Goal: Communication & Community: Ask a question

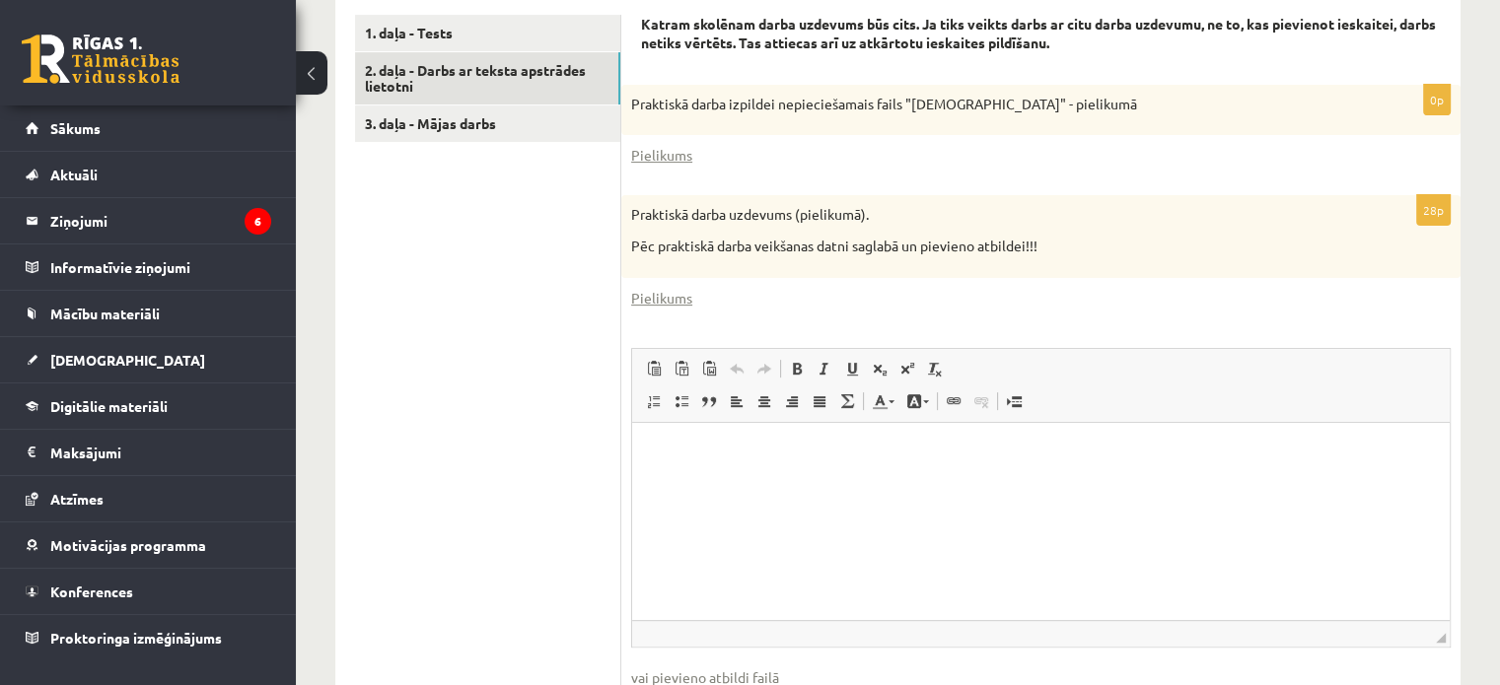
scroll to position [683, 0]
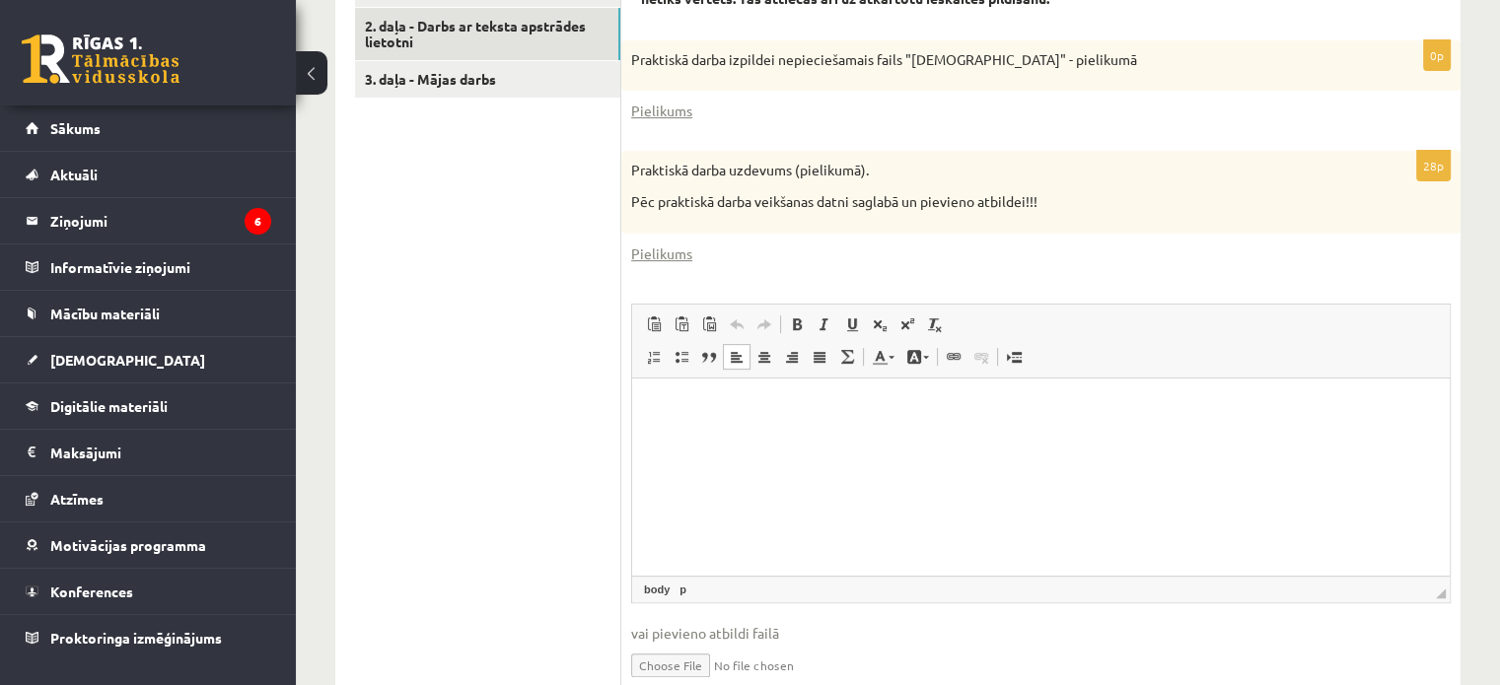
click at [645, 400] on html at bounding box center [1040, 408] width 817 height 60
click at [659, 404] on p "Визуальный текстовый редактор, wiswyg-editor-user-answer-47024817775700" at bounding box center [1041, 407] width 778 height 21
click at [652, 326] on span at bounding box center [654, 325] width 16 height 16
drag, startPoint x: 891, startPoint y: 468, endPoint x: 1170, endPoint y: 405, distance: 286.1
click at [1170, 405] on html "**********" at bounding box center [1040, 408] width 817 height 60
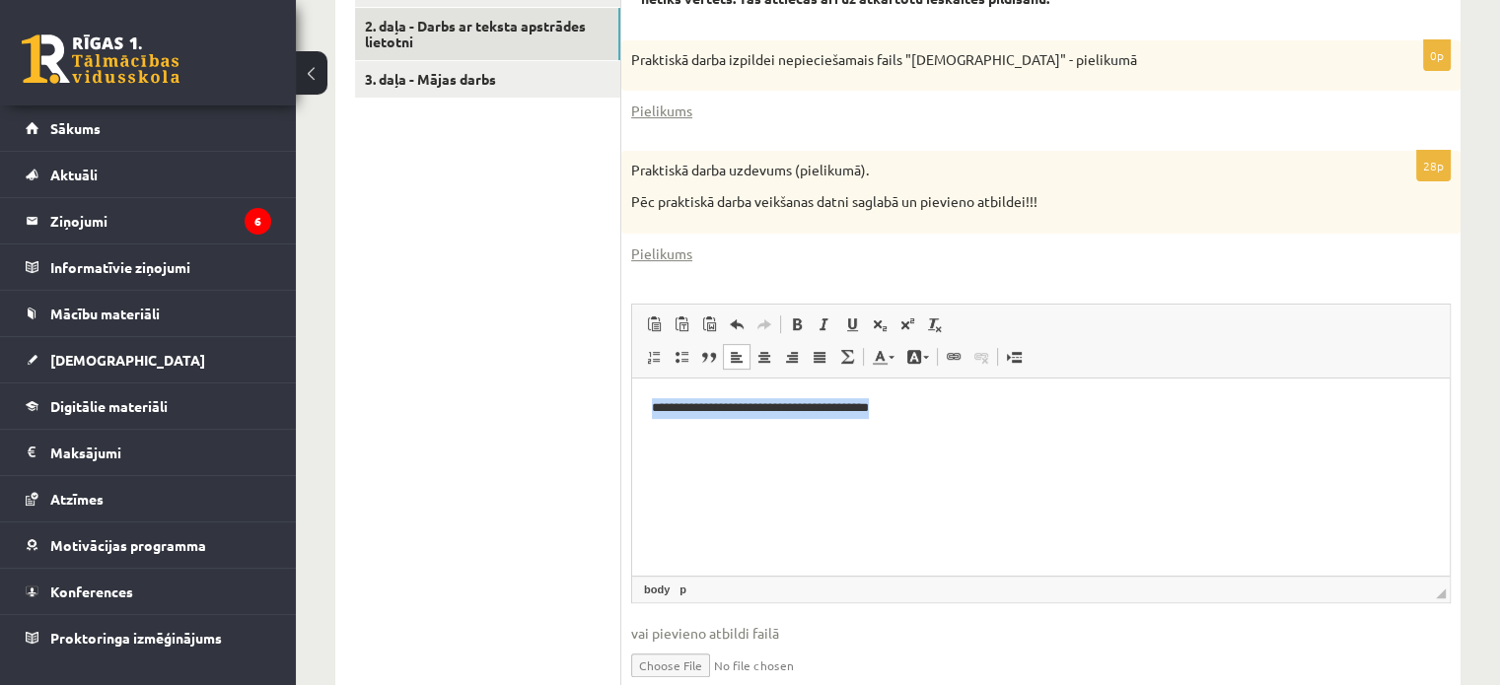
drag, startPoint x: 919, startPoint y: 405, endPoint x: 648, endPoint y: 385, distance: 271.9
click at [648, 385] on html "**********" at bounding box center [1040, 408] width 817 height 60
click at [687, 651] on input "file" at bounding box center [1040, 664] width 819 height 40
type input "**********"
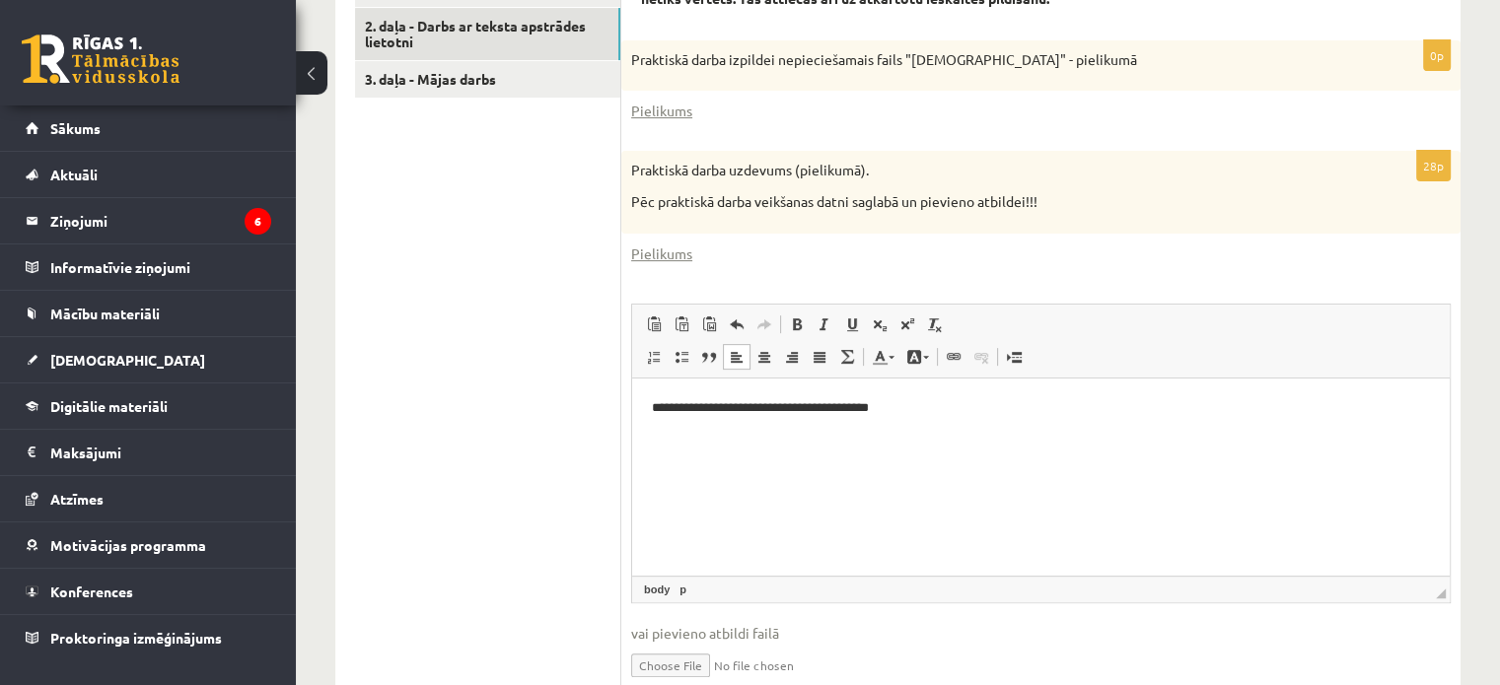
click at [920, 401] on p "**********" at bounding box center [1041, 407] width 779 height 21
click at [785, 655] on input "file" at bounding box center [1040, 664] width 819 height 40
click at [676, 661] on input "file" at bounding box center [1040, 664] width 819 height 40
type input "**********"
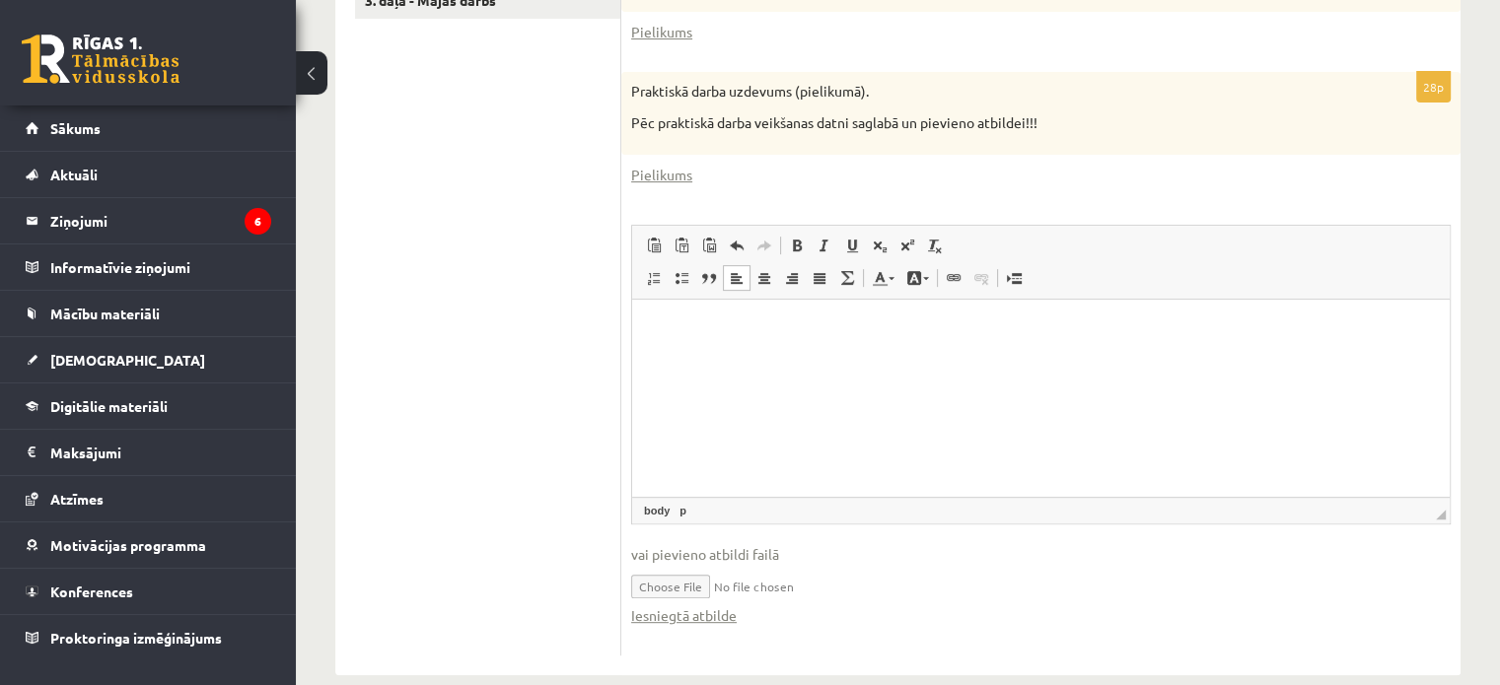
scroll to position [791, 0]
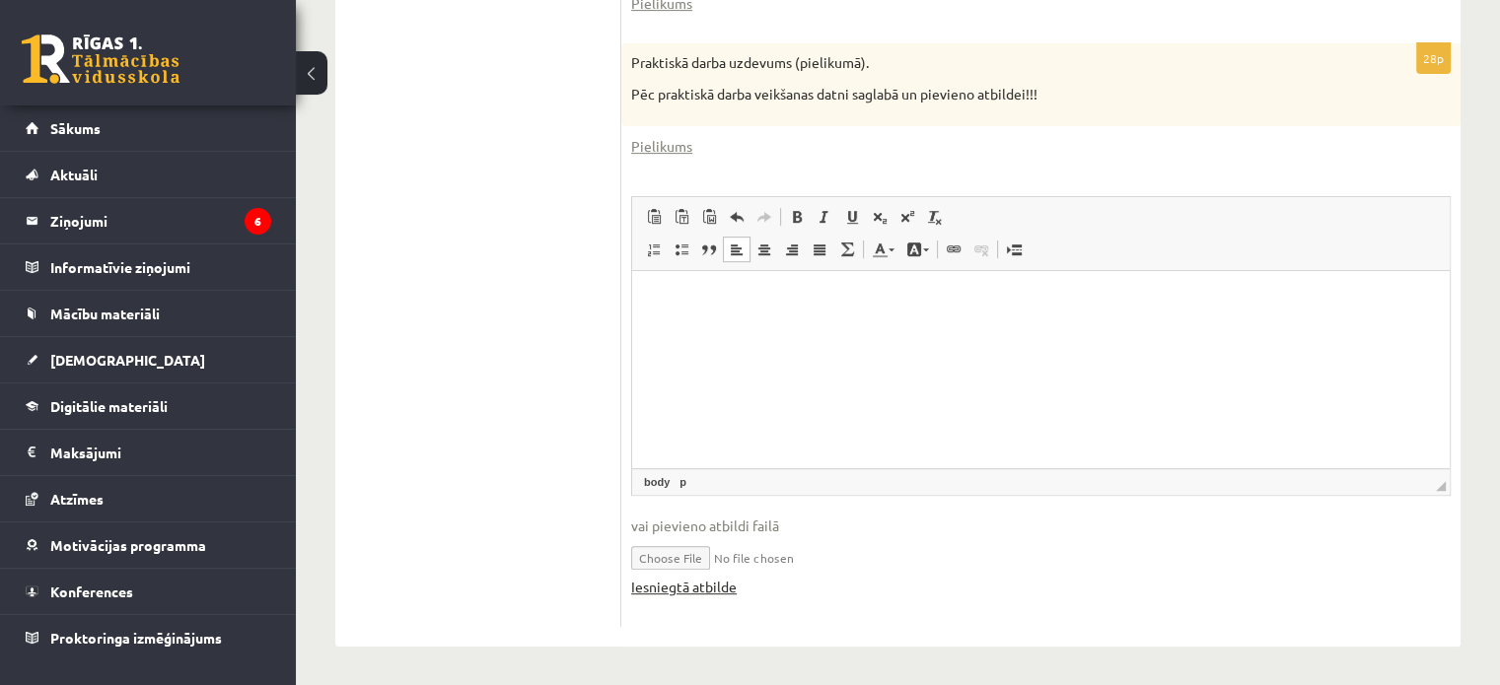
click at [694, 590] on link "Iesniegtā atbilde" at bounding box center [684, 587] width 106 height 21
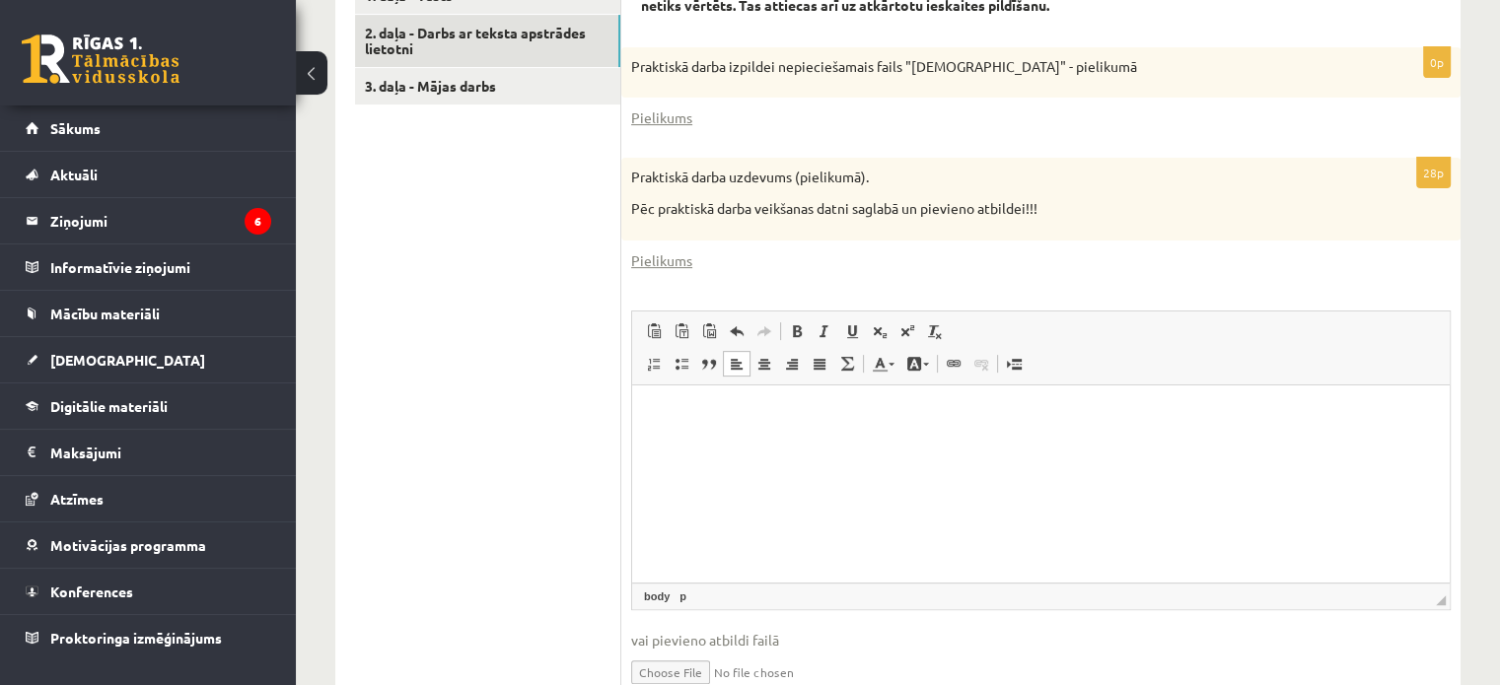
scroll to position [570, 0]
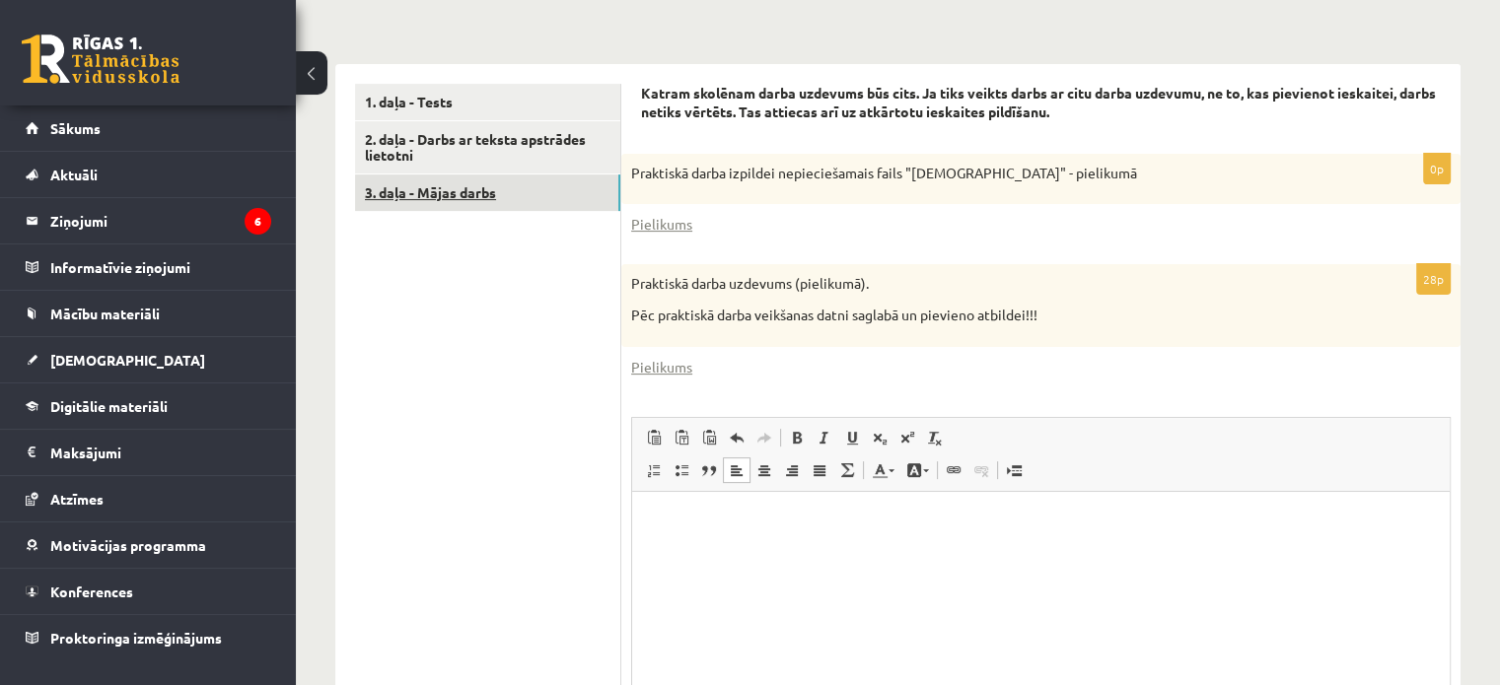
click at [465, 183] on link "3. daļa - Mājas darbs" at bounding box center [487, 193] width 265 height 36
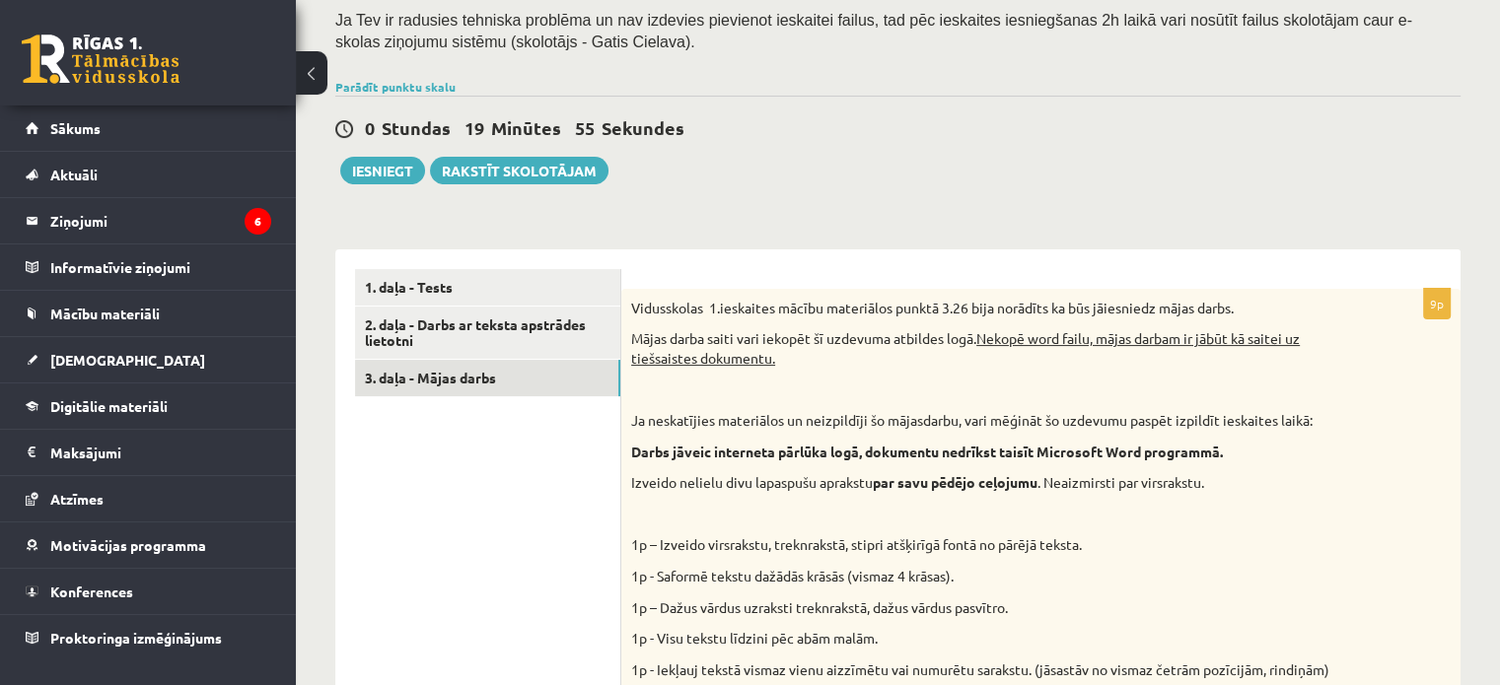
scroll to position [382, 0]
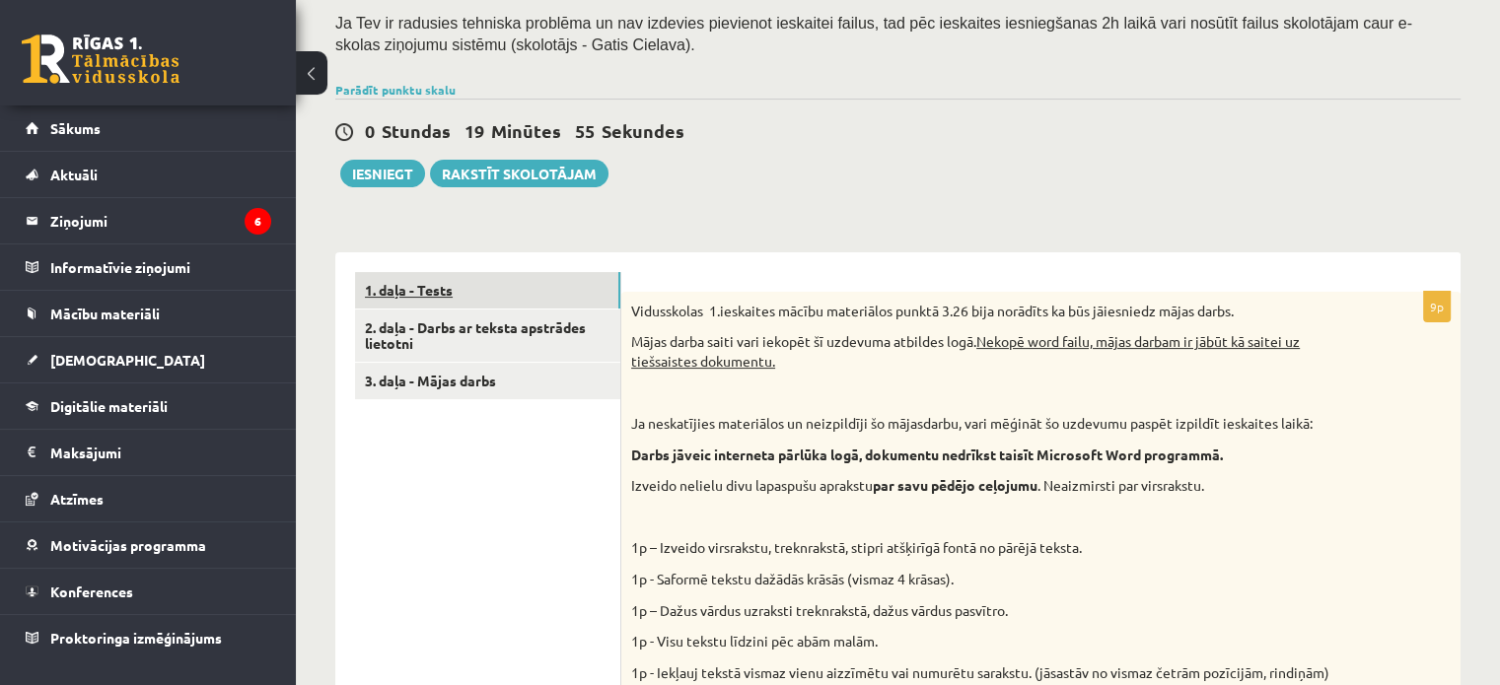
click at [408, 279] on link "1. daļa - Tests" at bounding box center [487, 290] width 265 height 36
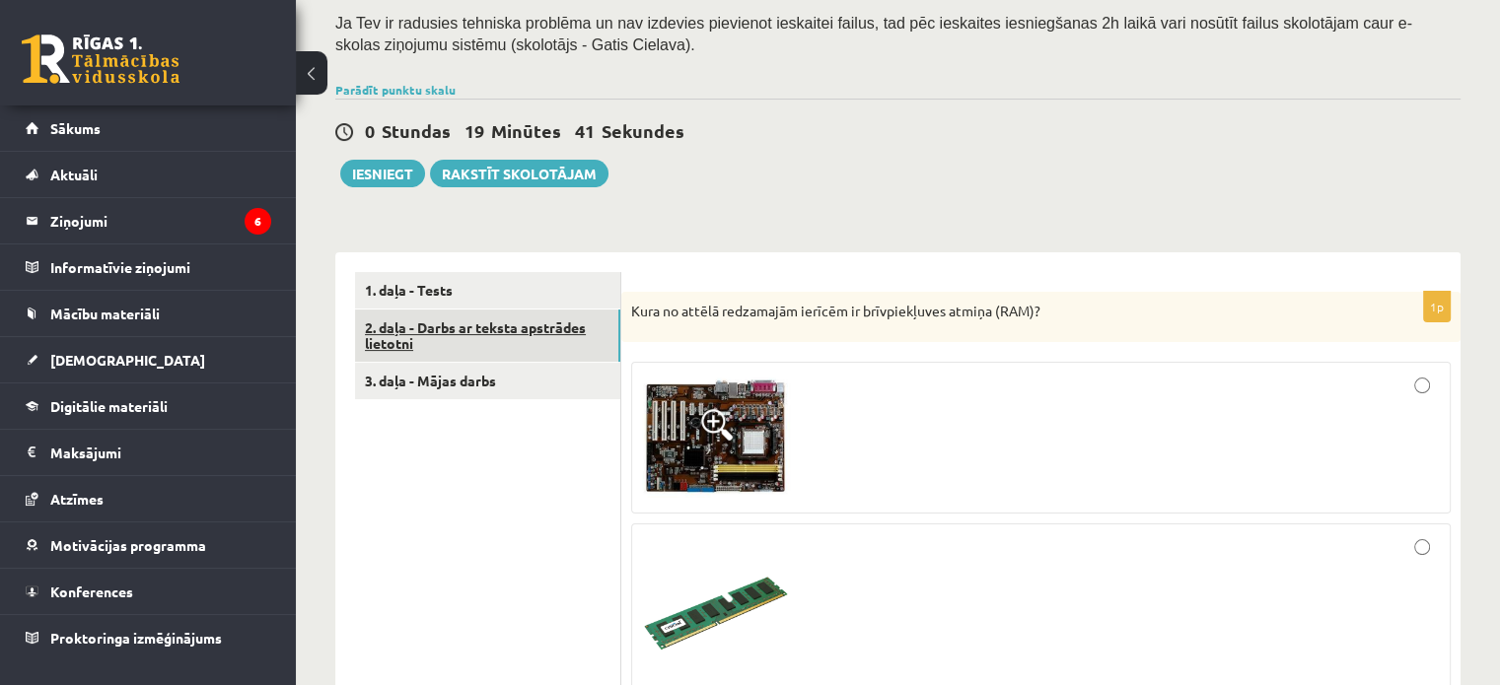
click at [469, 317] on link "2. daļa - Darbs ar teksta apstrādes lietotni" at bounding box center [487, 336] width 265 height 53
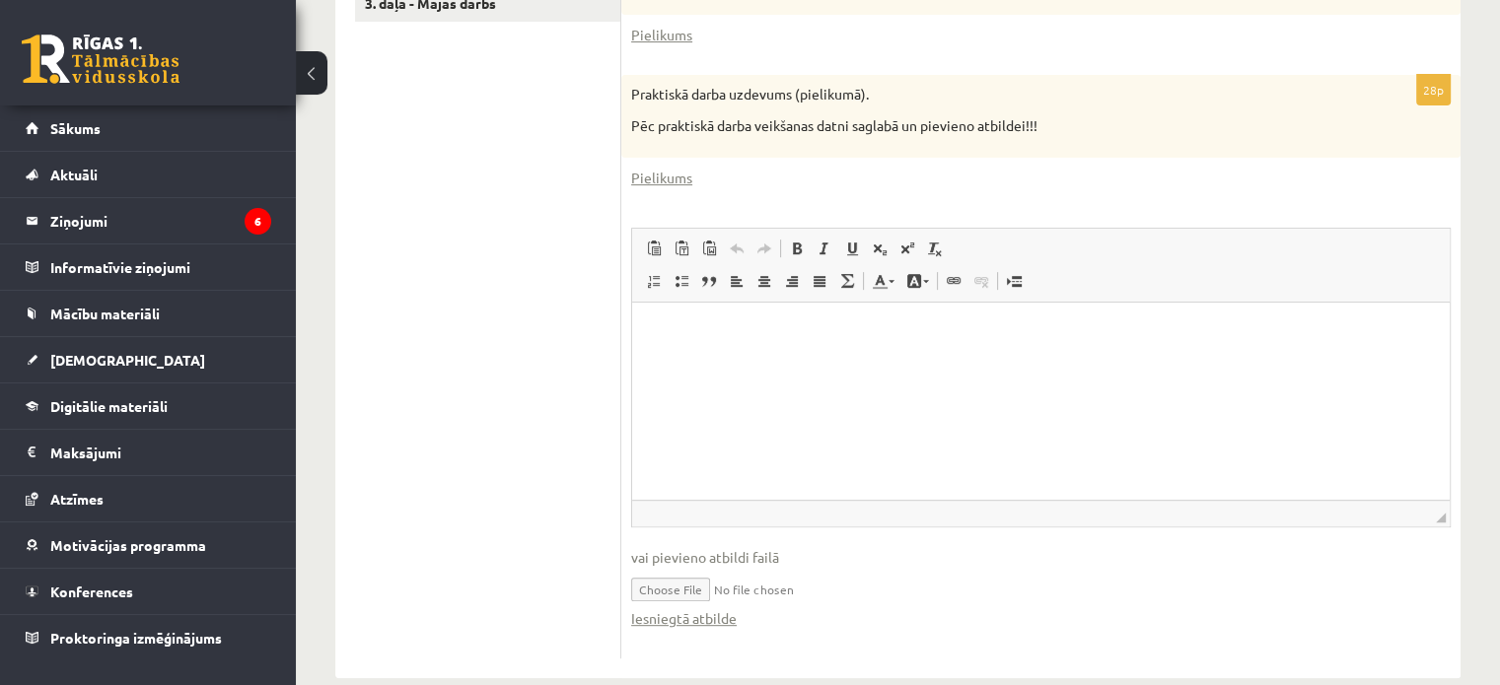
scroll to position [765, 0]
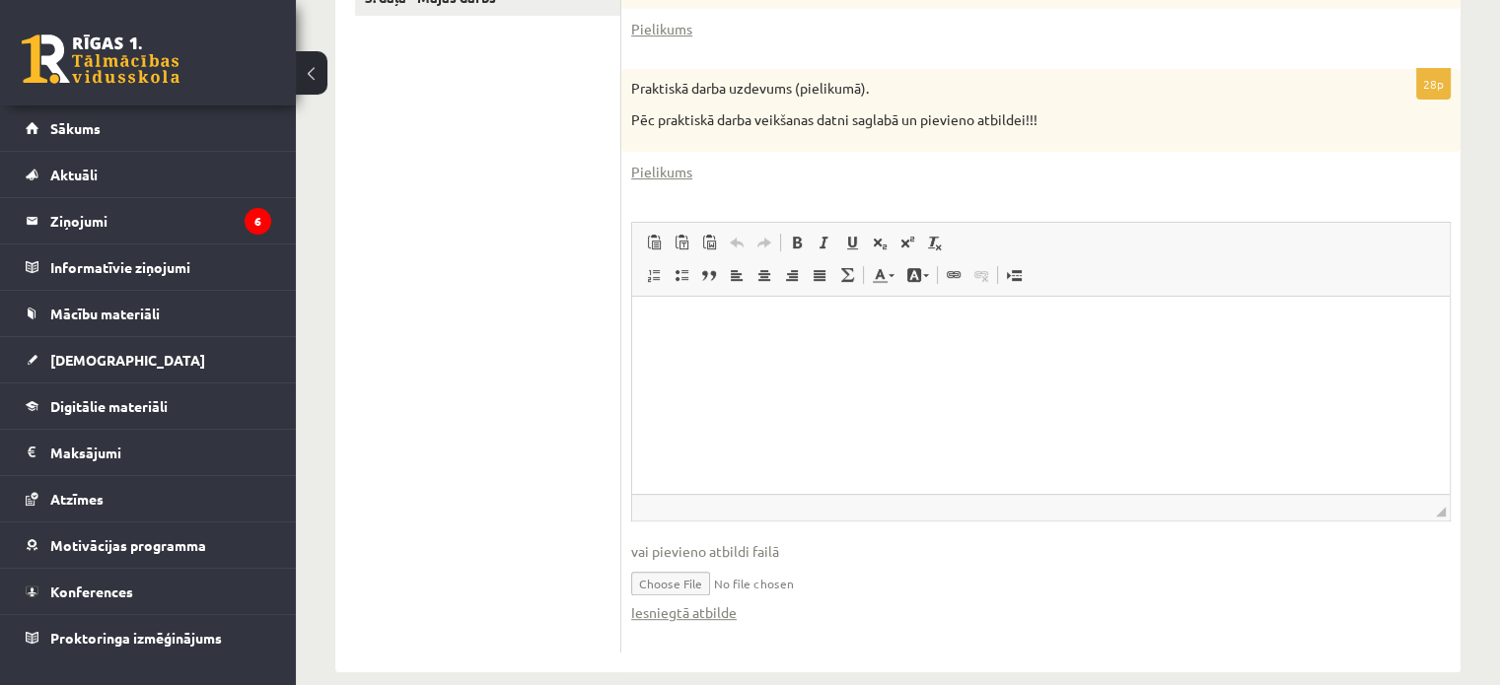
click at [663, 581] on input "file" at bounding box center [1040, 582] width 819 height 40
type input "**********"
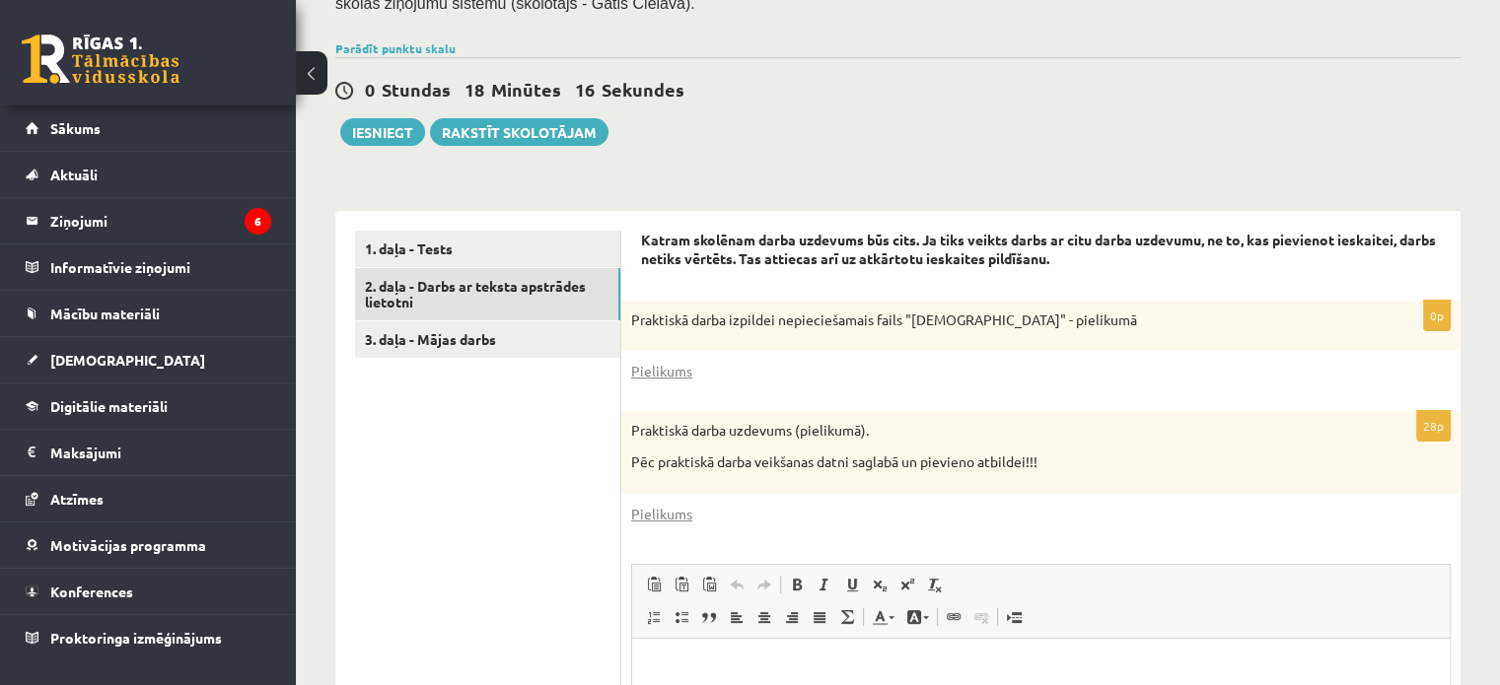
scroll to position [422, 0]
click at [390, 125] on button "Iesniegt" at bounding box center [382, 133] width 85 height 28
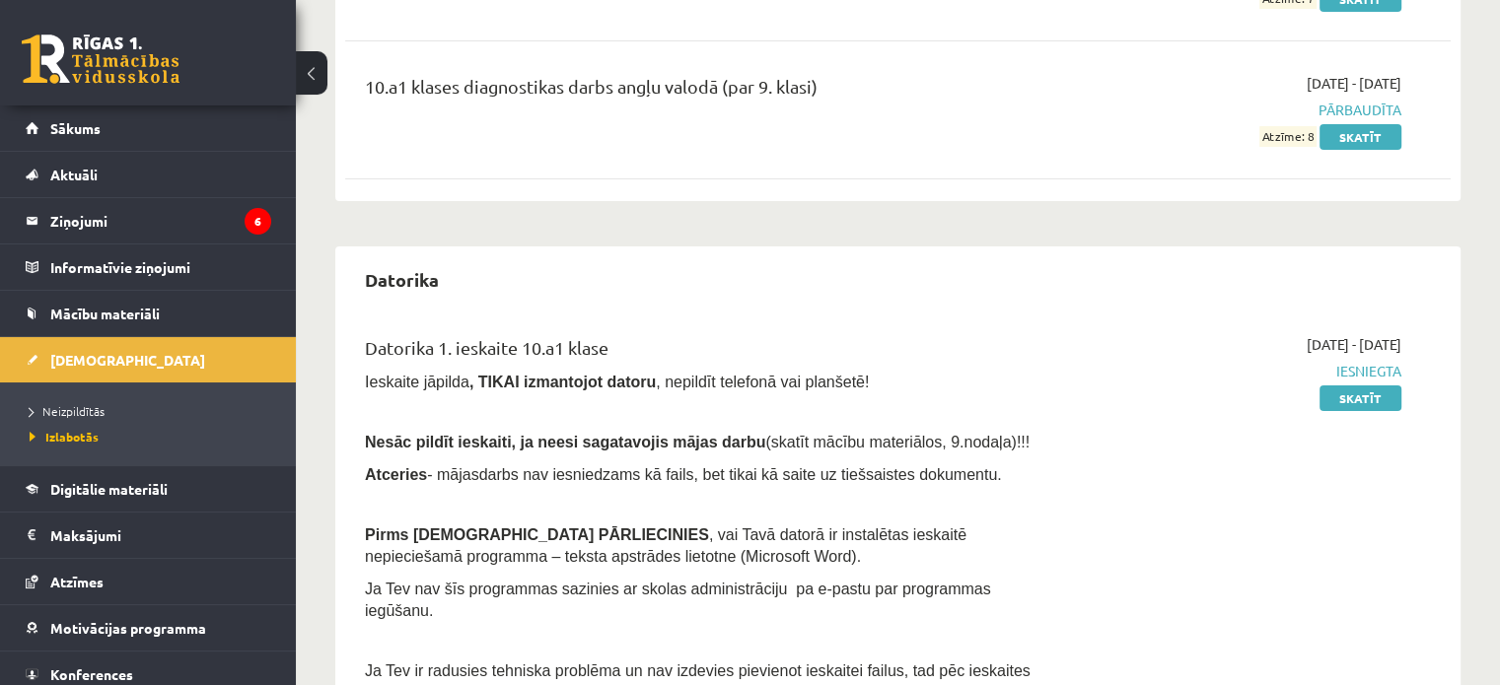
scroll to position [350, 0]
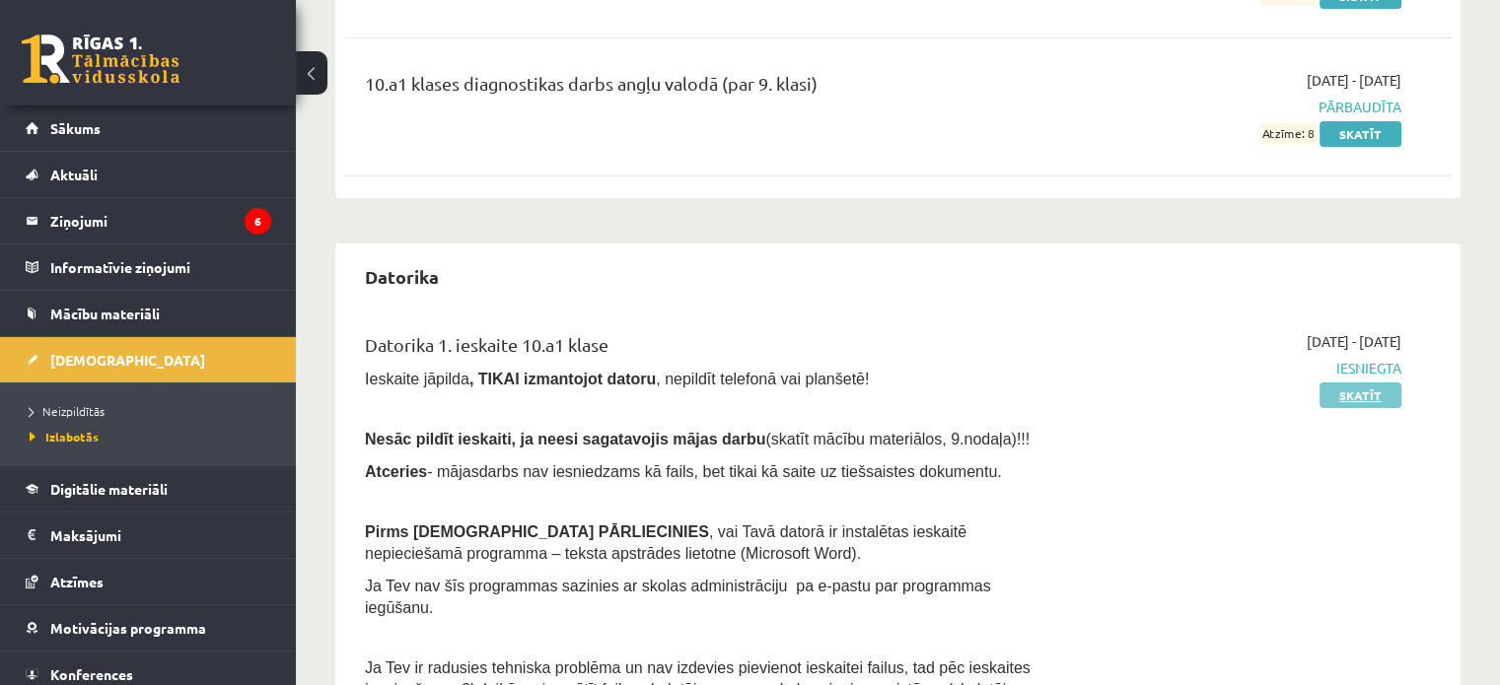
click at [1360, 390] on link "Skatīt" at bounding box center [1360, 396] width 82 height 26
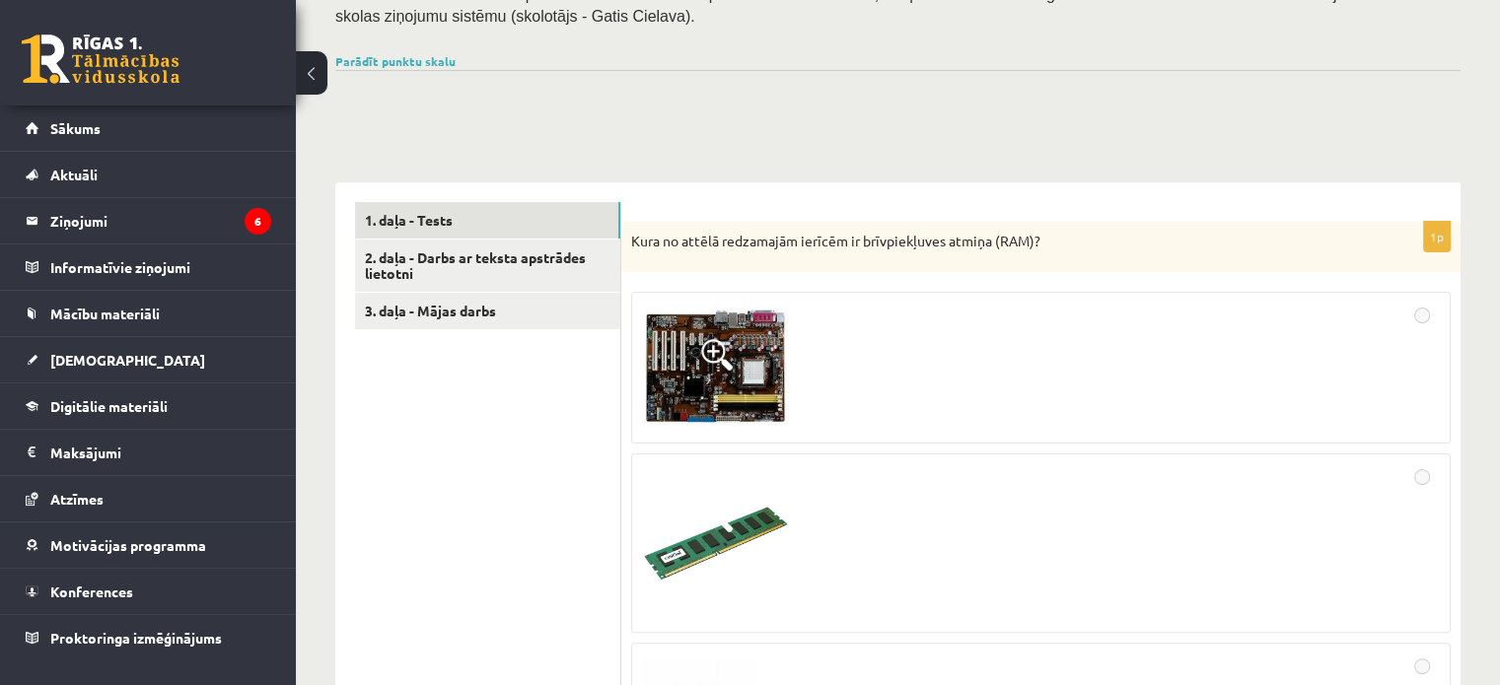
scroll to position [448, 0]
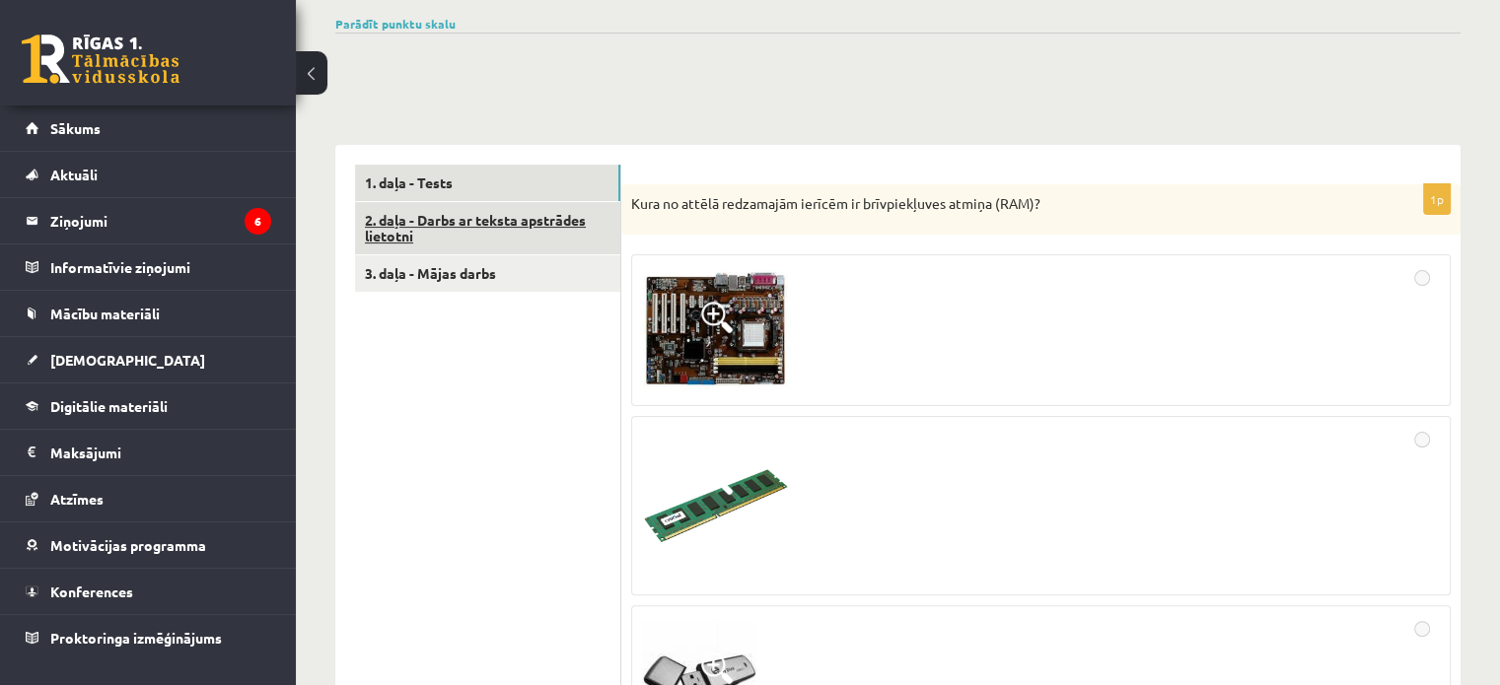
click at [520, 232] on link "2. daļa - Darbs ar teksta apstrādes lietotni" at bounding box center [487, 228] width 265 height 53
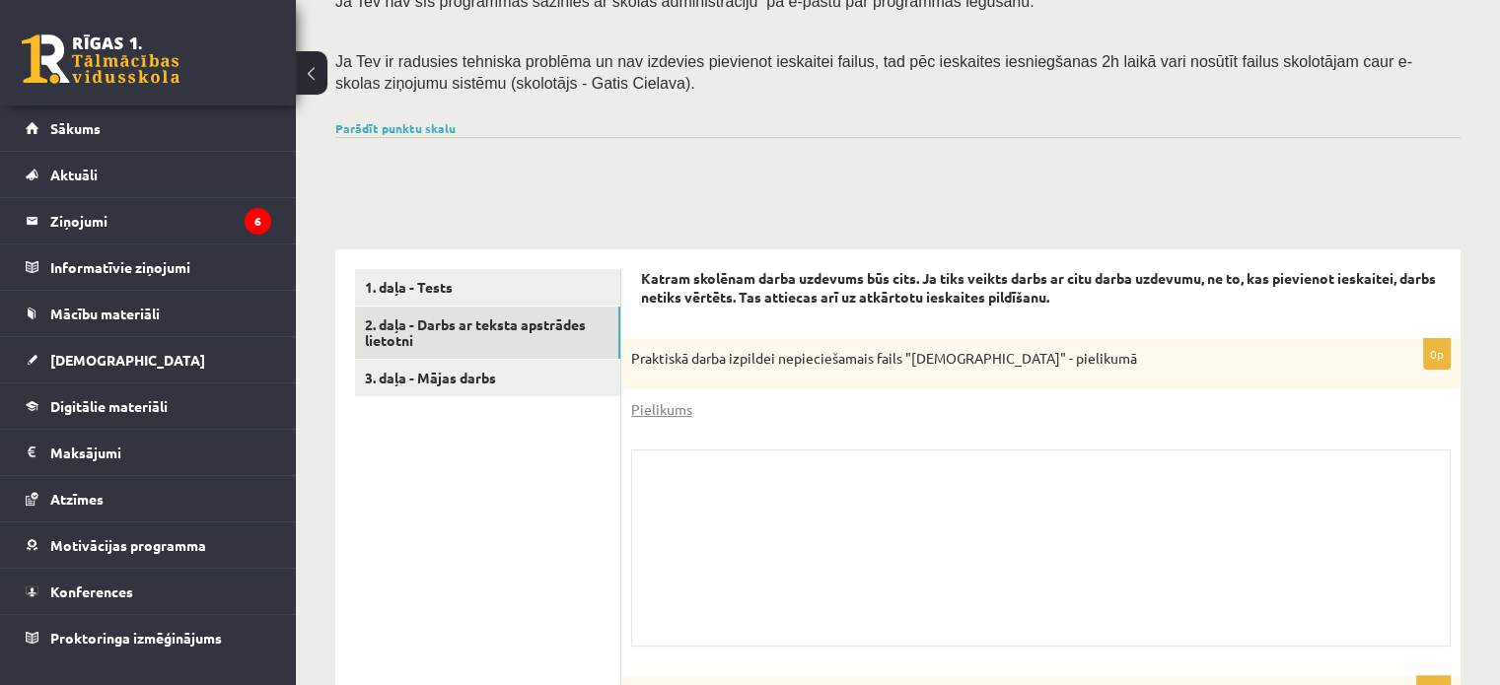
scroll to position [346, 0]
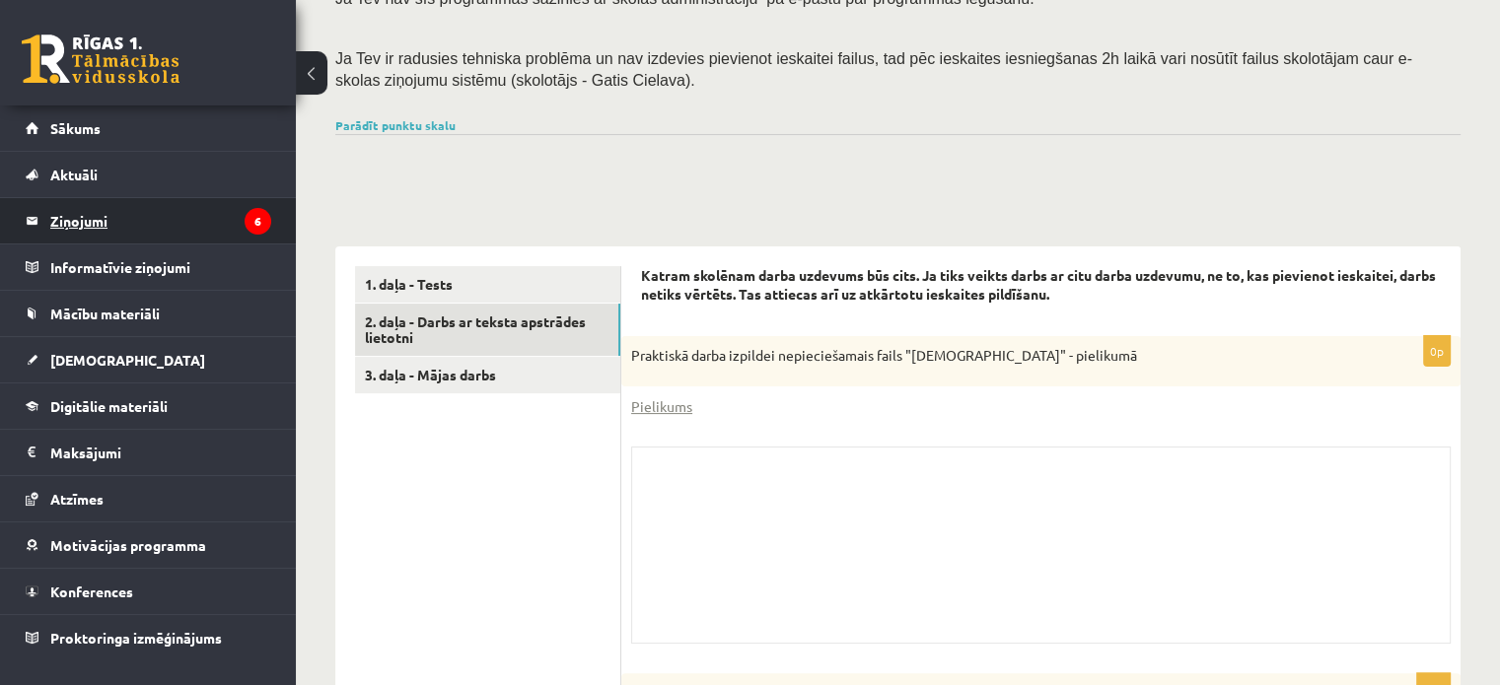
click at [62, 212] on legend "Ziņojumi 6" at bounding box center [160, 220] width 221 height 45
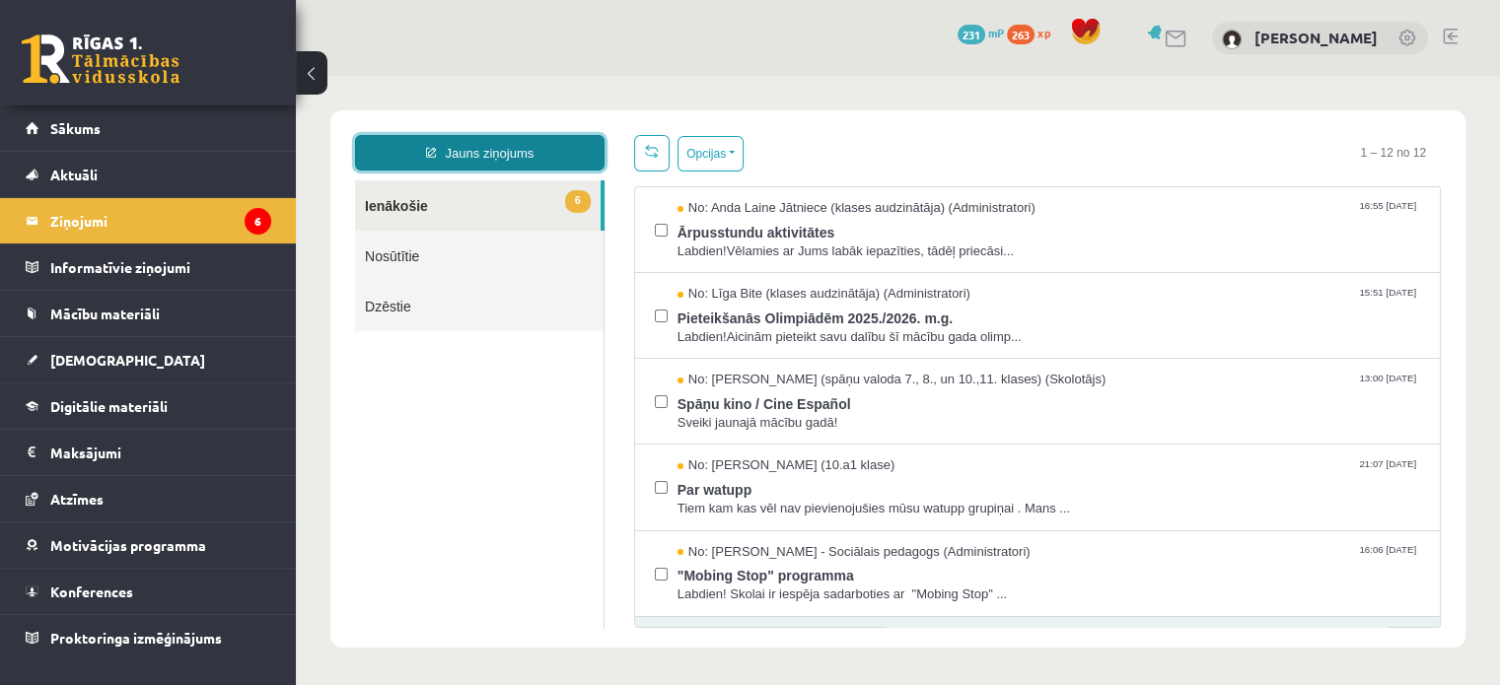
click at [421, 148] on link "Jauns ziņojums" at bounding box center [479, 152] width 249 height 35
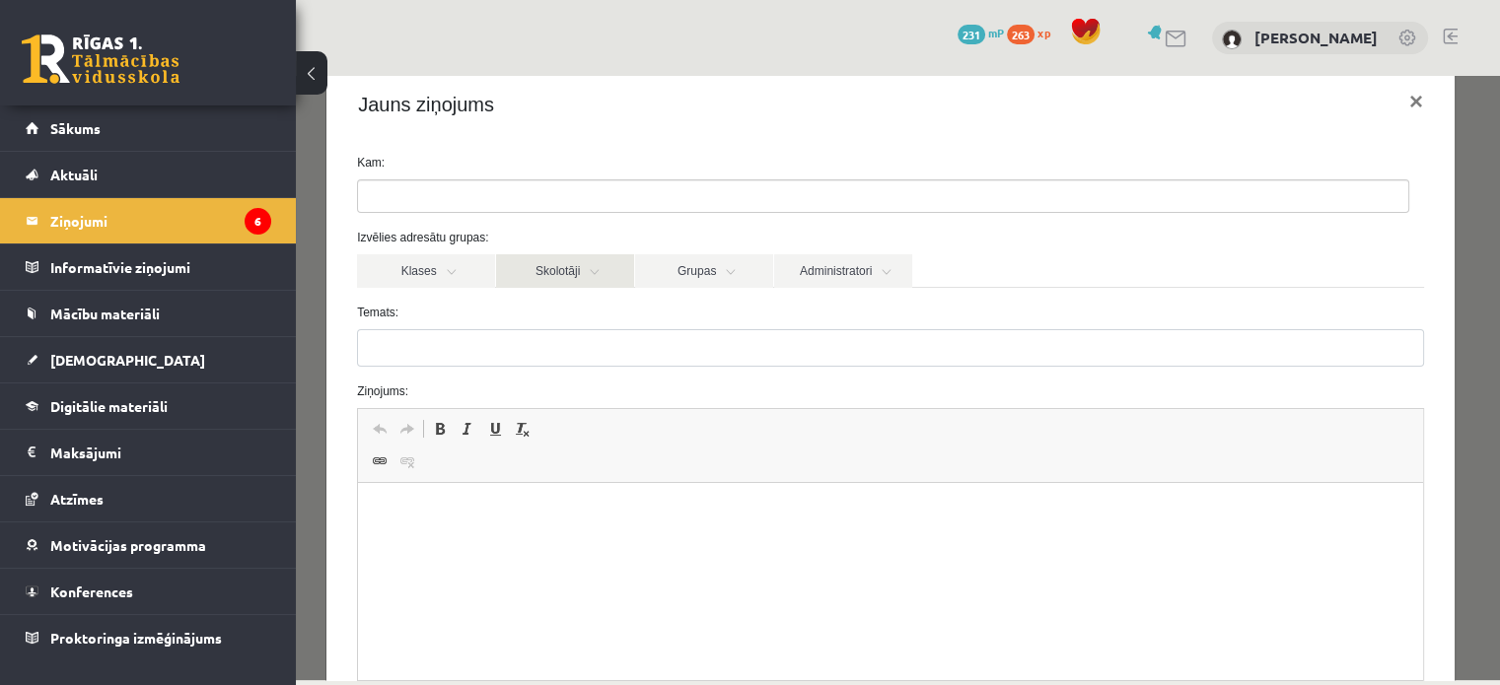
scroll to position [32, 0]
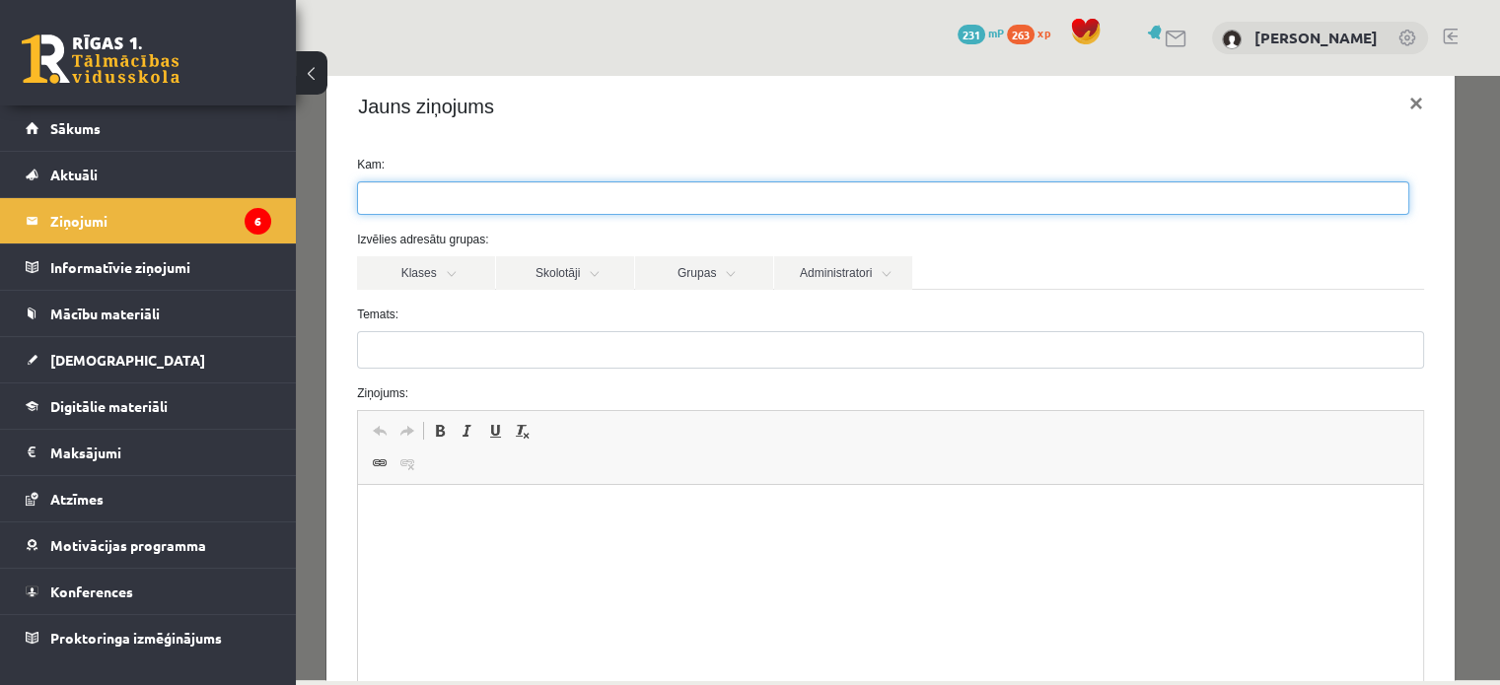
click at [582, 193] on ul at bounding box center [883, 198] width 1050 height 32
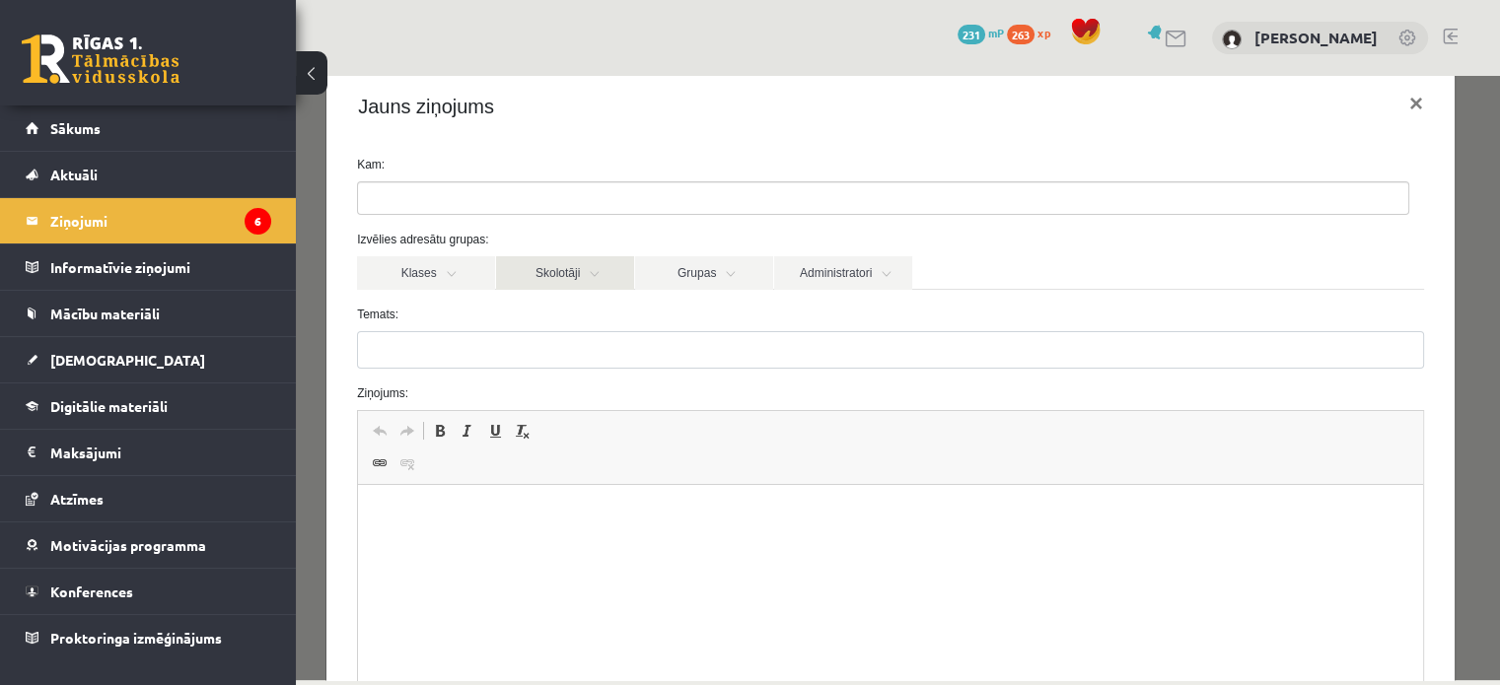
click at [551, 265] on link "Skolotāji" at bounding box center [565, 273] width 138 height 34
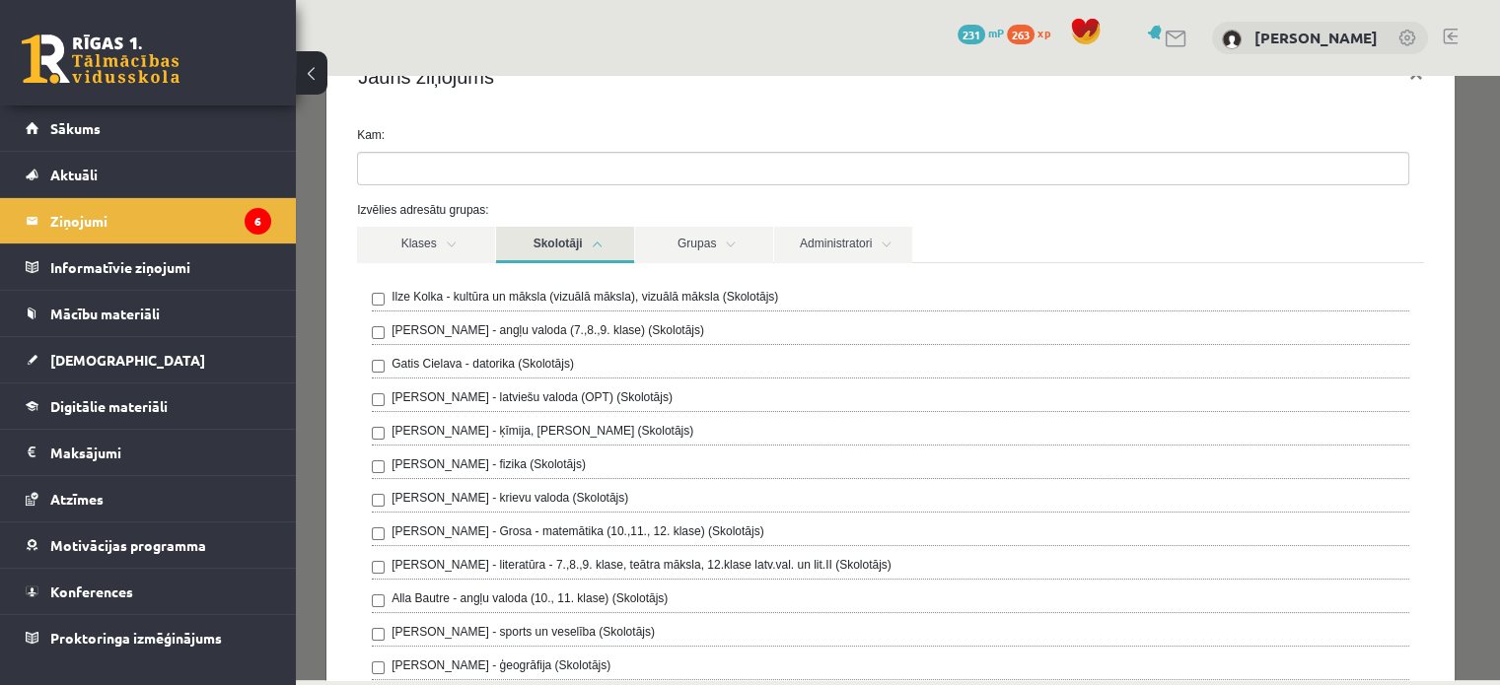
scroll to position [63, 0]
click at [477, 349] on div "[PERSON_NAME] - kultūra un māksla (vizuālā māksla), vizuālā māksla (Skolotājs) …" at bounding box center [890, 532] width 1037 height 493
click at [435, 244] on link "Klases" at bounding box center [426, 243] width 138 height 36
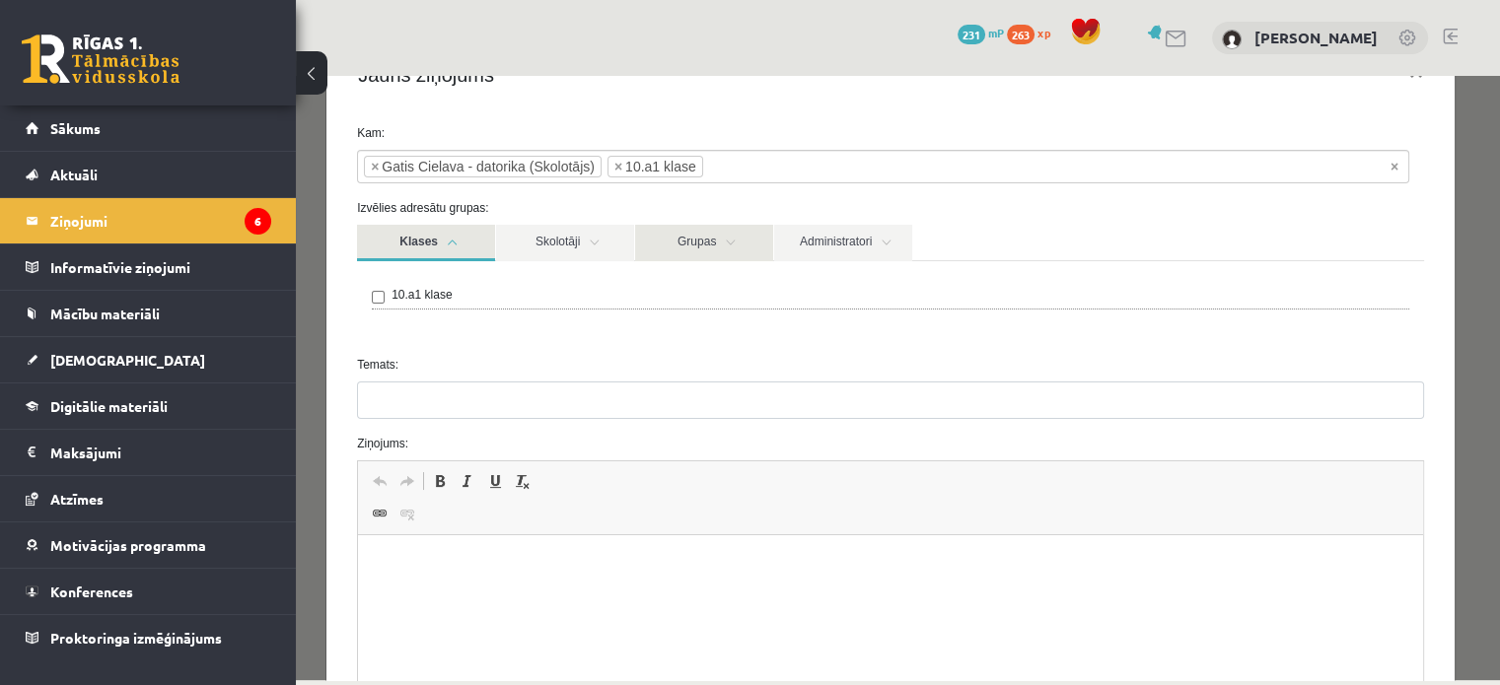
click at [710, 244] on link "Grupas" at bounding box center [704, 243] width 138 height 36
click at [414, 251] on link "Klases" at bounding box center [426, 243] width 138 height 36
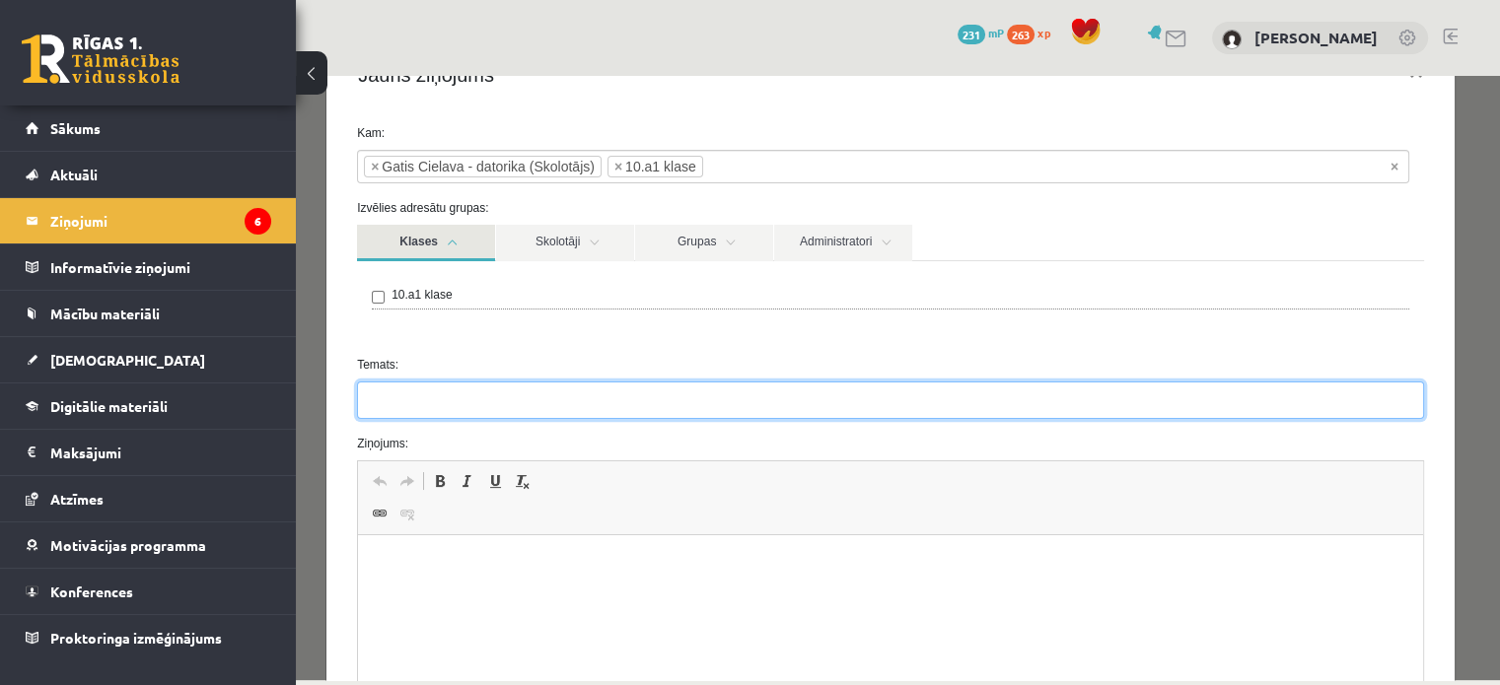
click at [427, 387] on input "Temats:" at bounding box center [890, 400] width 1067 height 37
type input "*********"
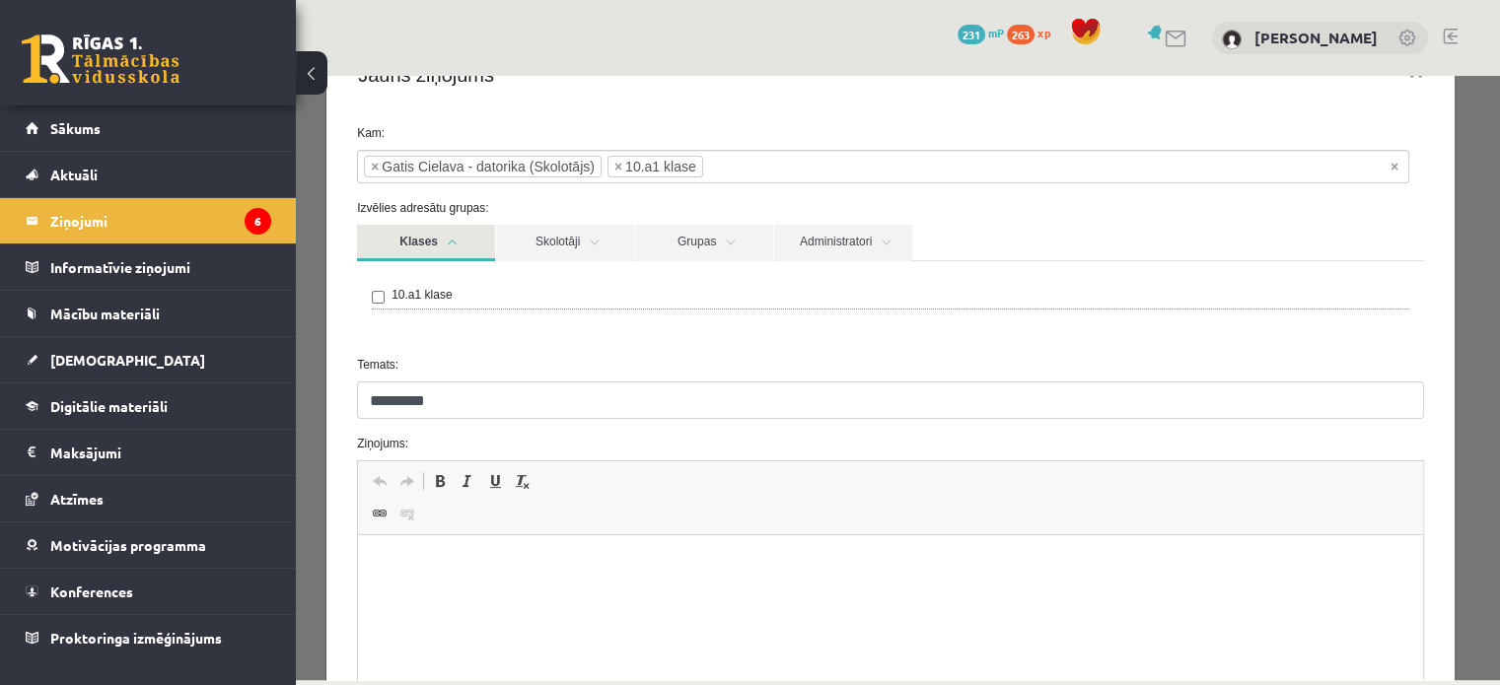
click at [393, 556] on p "Визуальный текстовый редактор, wiswyg-editor-47024838761440-1757579593-91" at bounding box center [890, 565] width 1025 height 21
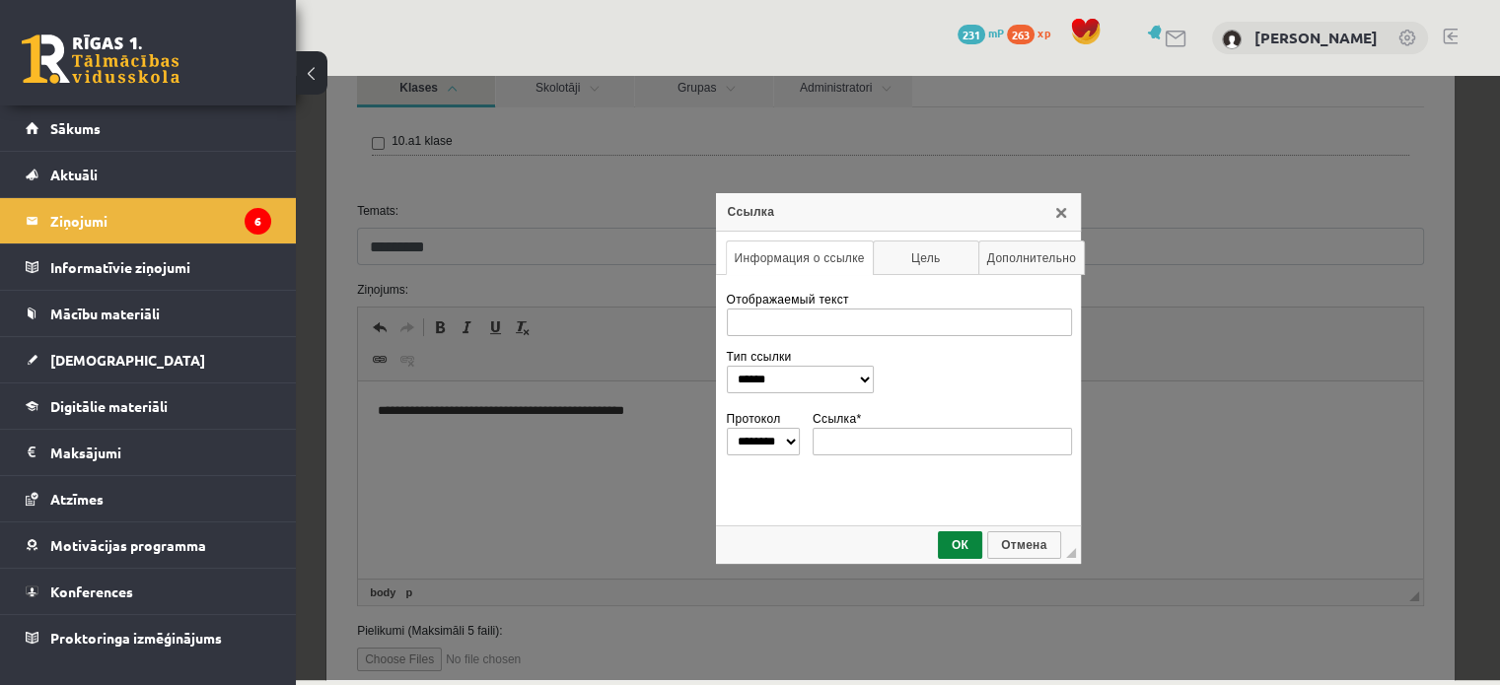
scroll to position [0, 0]
click at [1057, 225] on div "Ссылка" at bounding box center [897, 212] width 365 height 38
click at [1062, 216] on link "X" at bounding box center [1060, 212] width 16 height 16
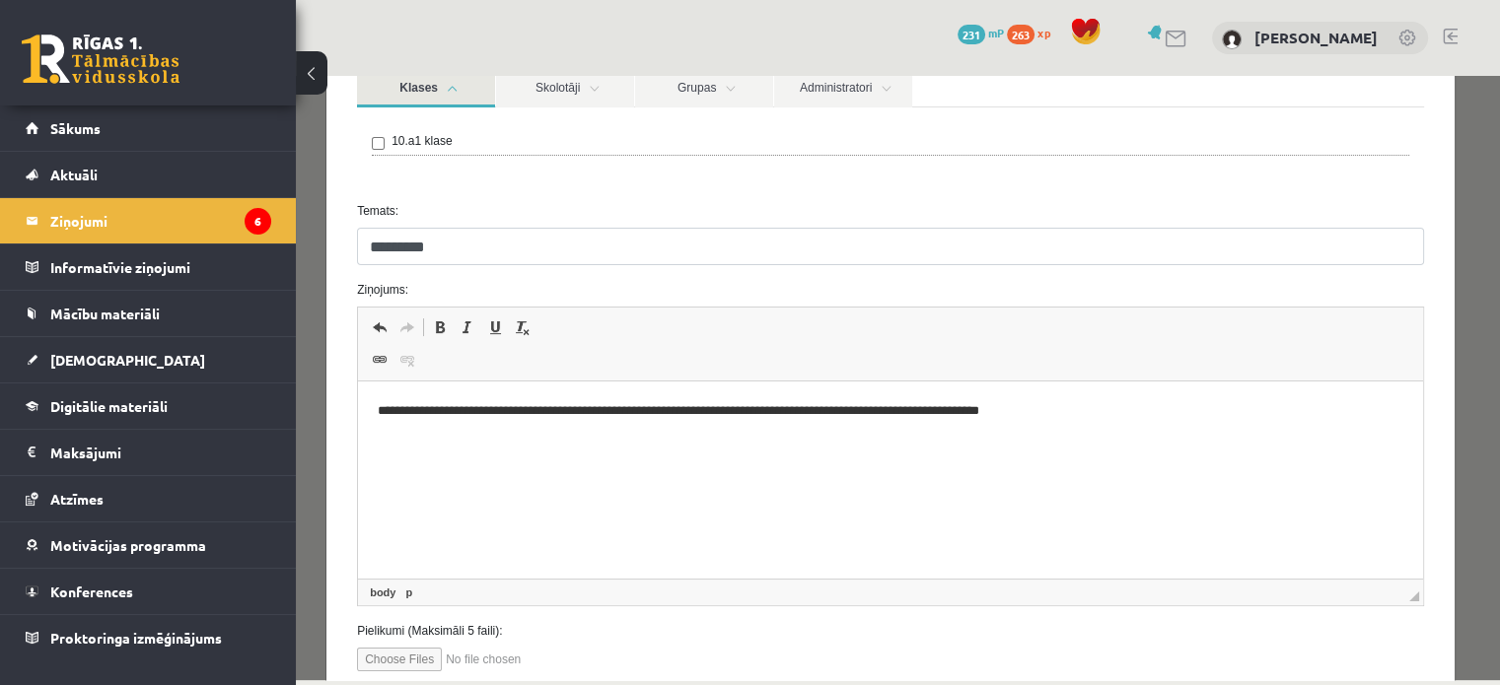
click at [1034, 411] on p "**********" at bounding box center [884, 411] width 1012 height 21
click at [1084, 401] on p "**********" at bounding box center [884, 411] width 1012 height 21
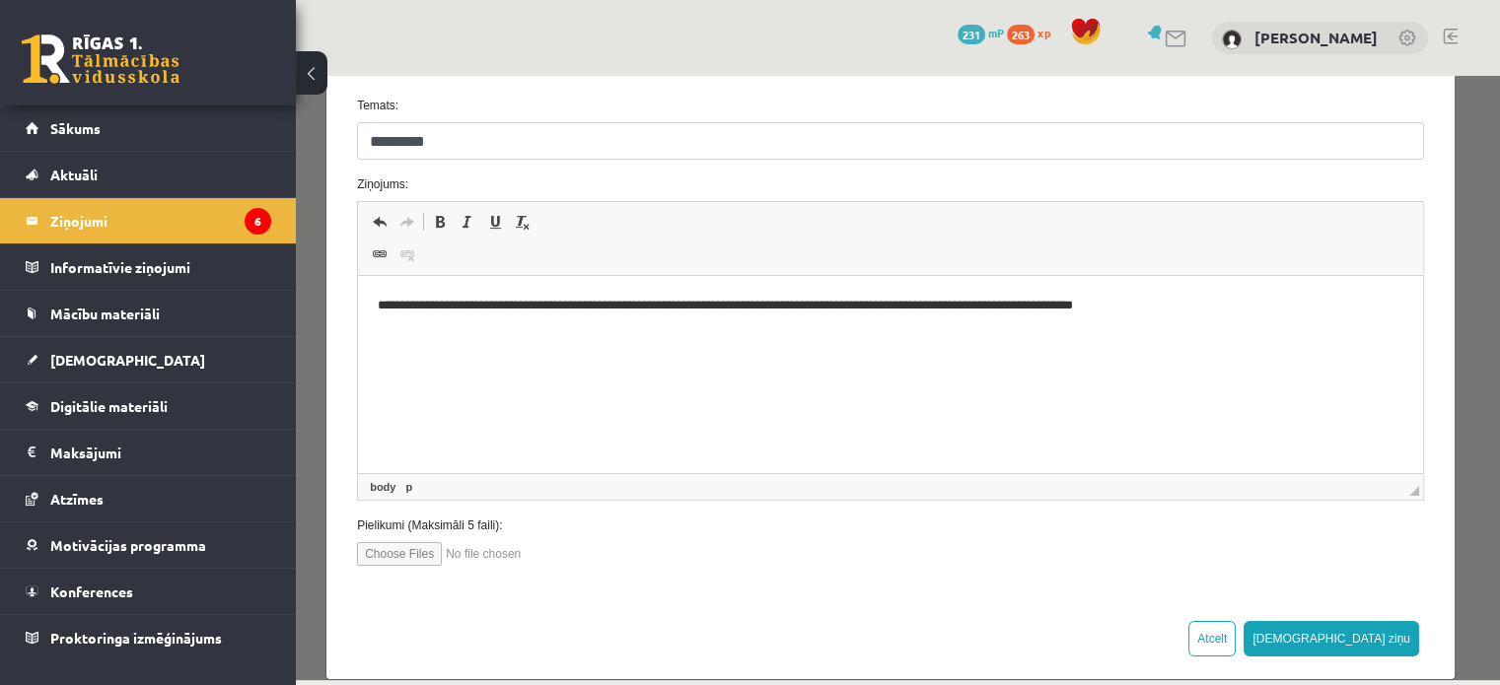
scroll to position [331, 0]
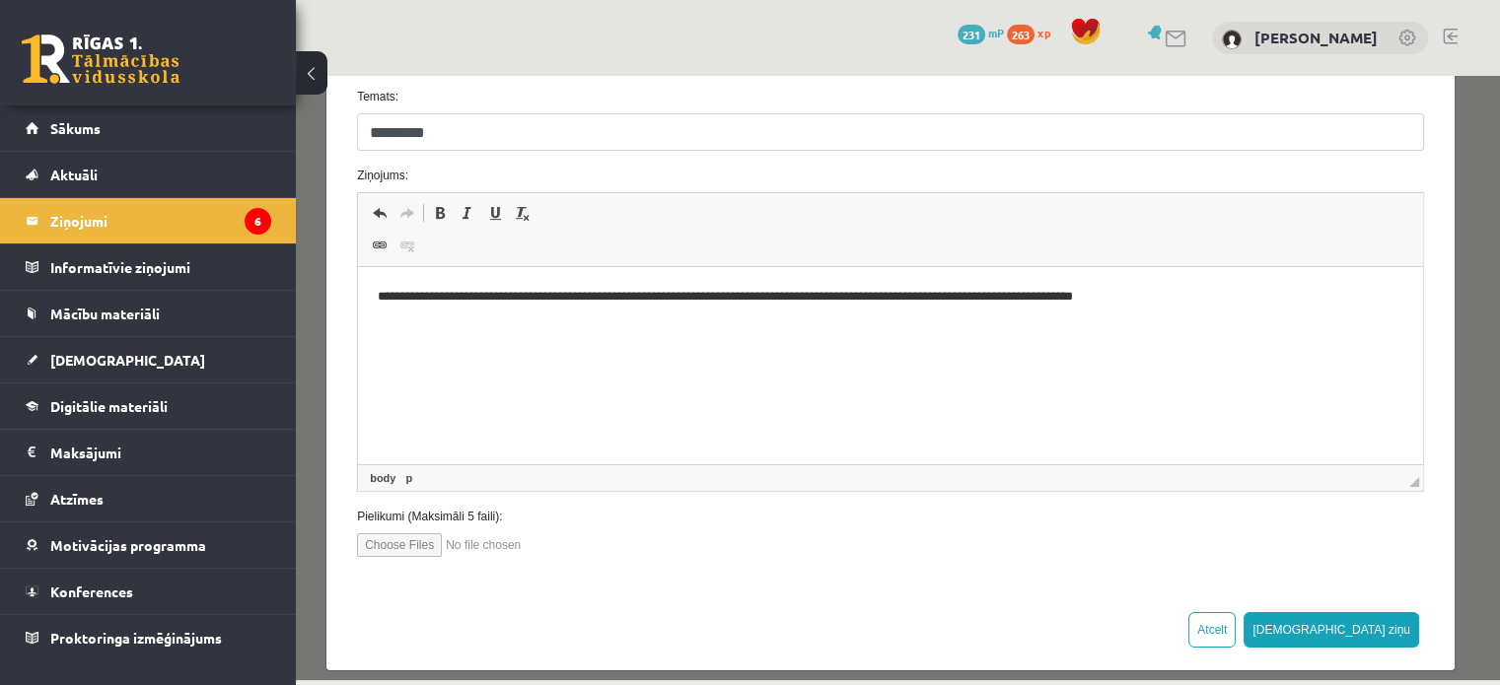
click at [1166, 298] on p "**********" at bounding box center [884, 297] width 1012 height 21
click at [1369, 622] on button "[DEMOGRAPHIC_DATA] ziņu" at bounding box center [1331, 629] width 176 height 35
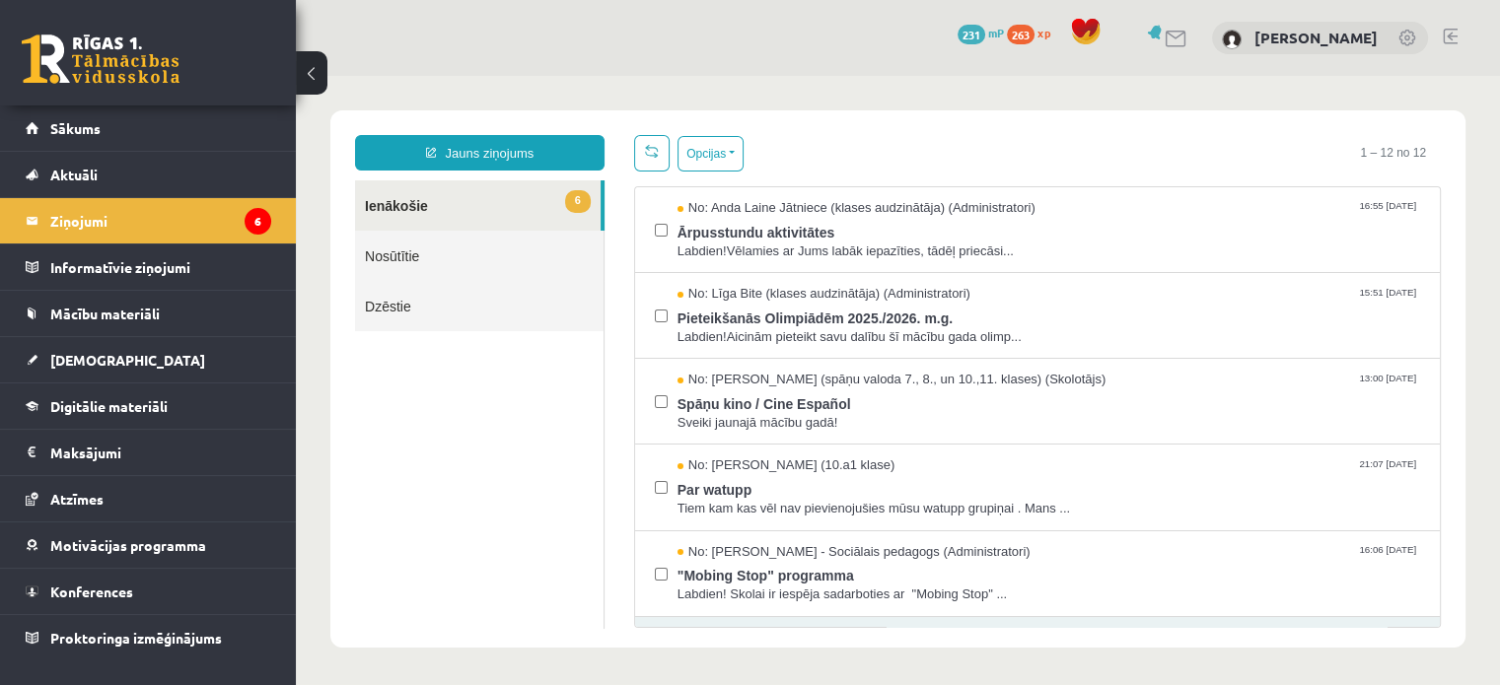
scroll to position [0, 0]
click at [118, 342] on link "[DEMOGRAPHIC_DATA]" at bounding box center [149, 359] width 246 height 45
